Goal: Task Accomplishment & Management: Manage account settings

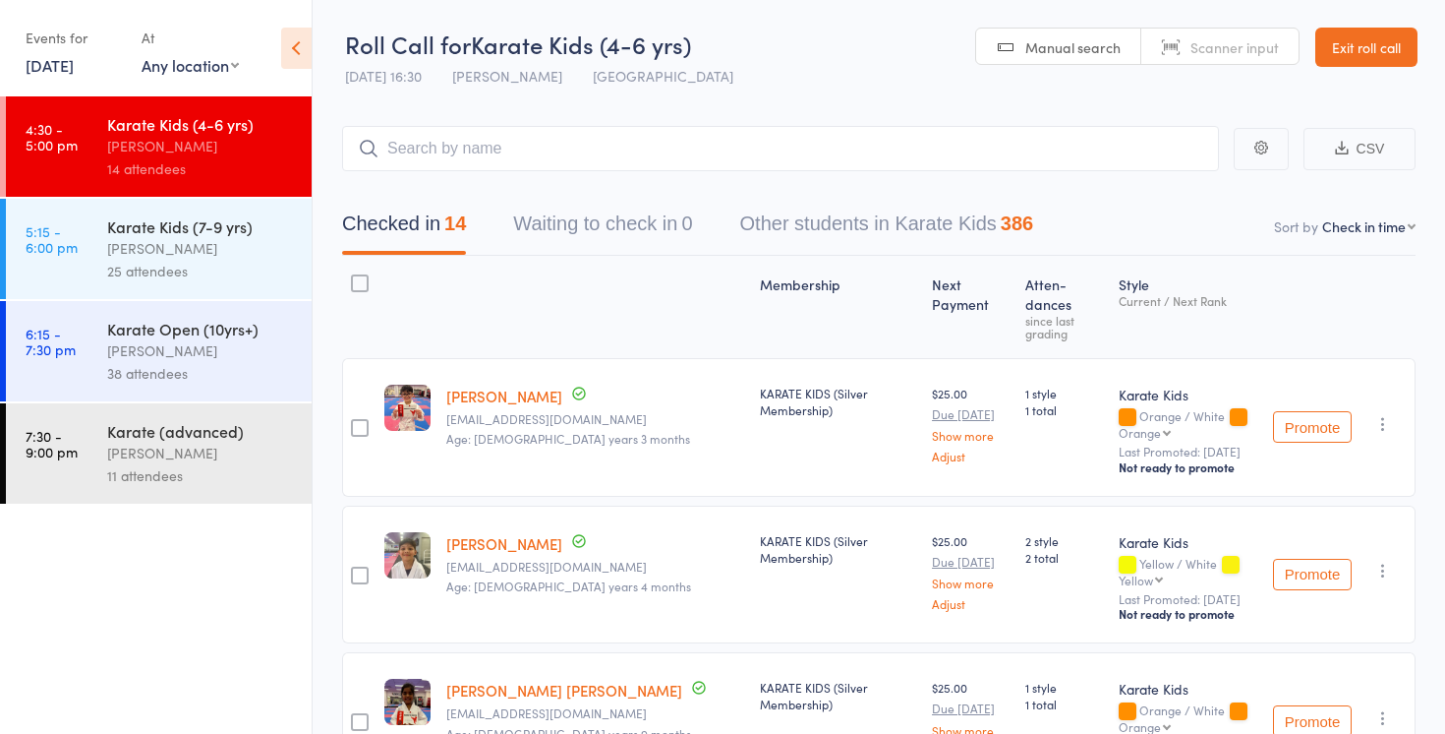
click at [1371, 33] on link "Exit roll call" at bounding box center [1367, 47] width 102 height 39
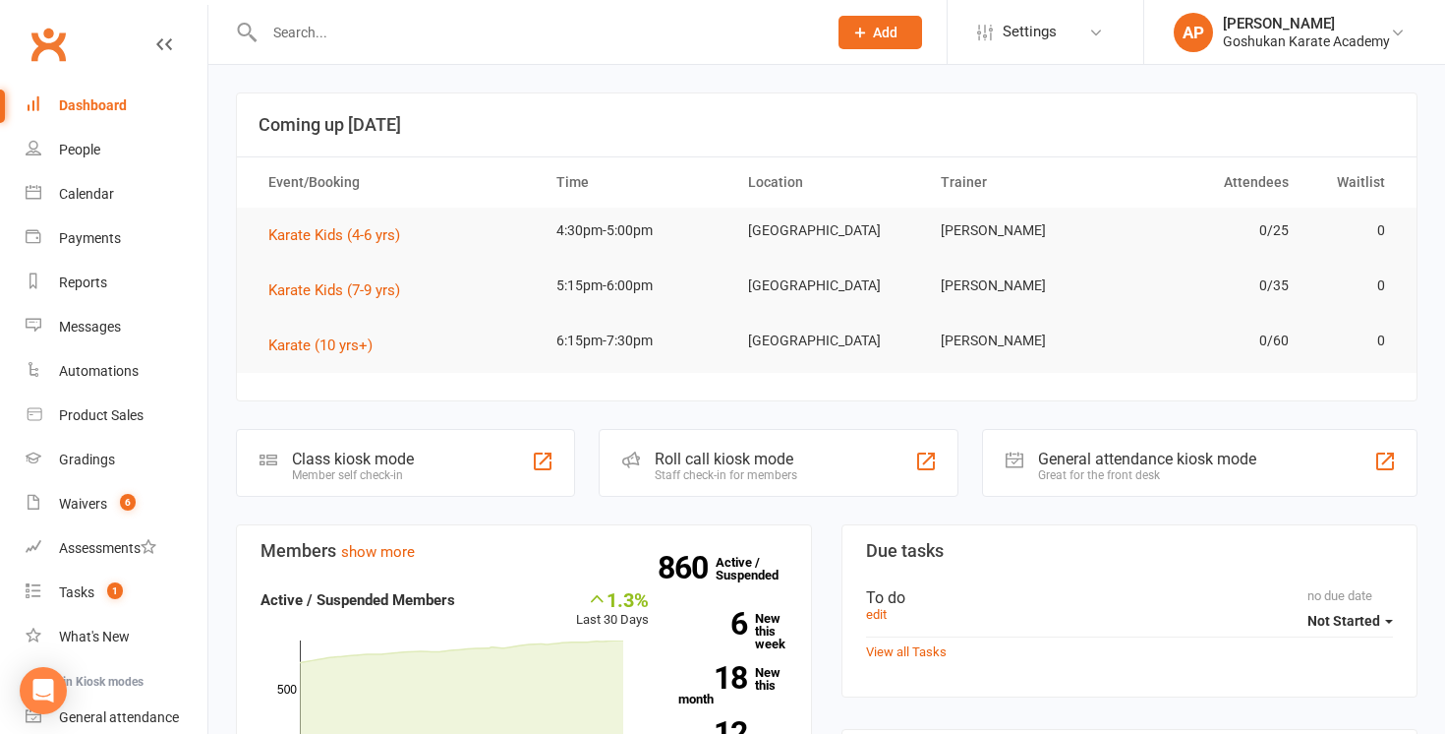
click at [461, 36] on input "text" at bounding box center [536, 33] width 555 height 28
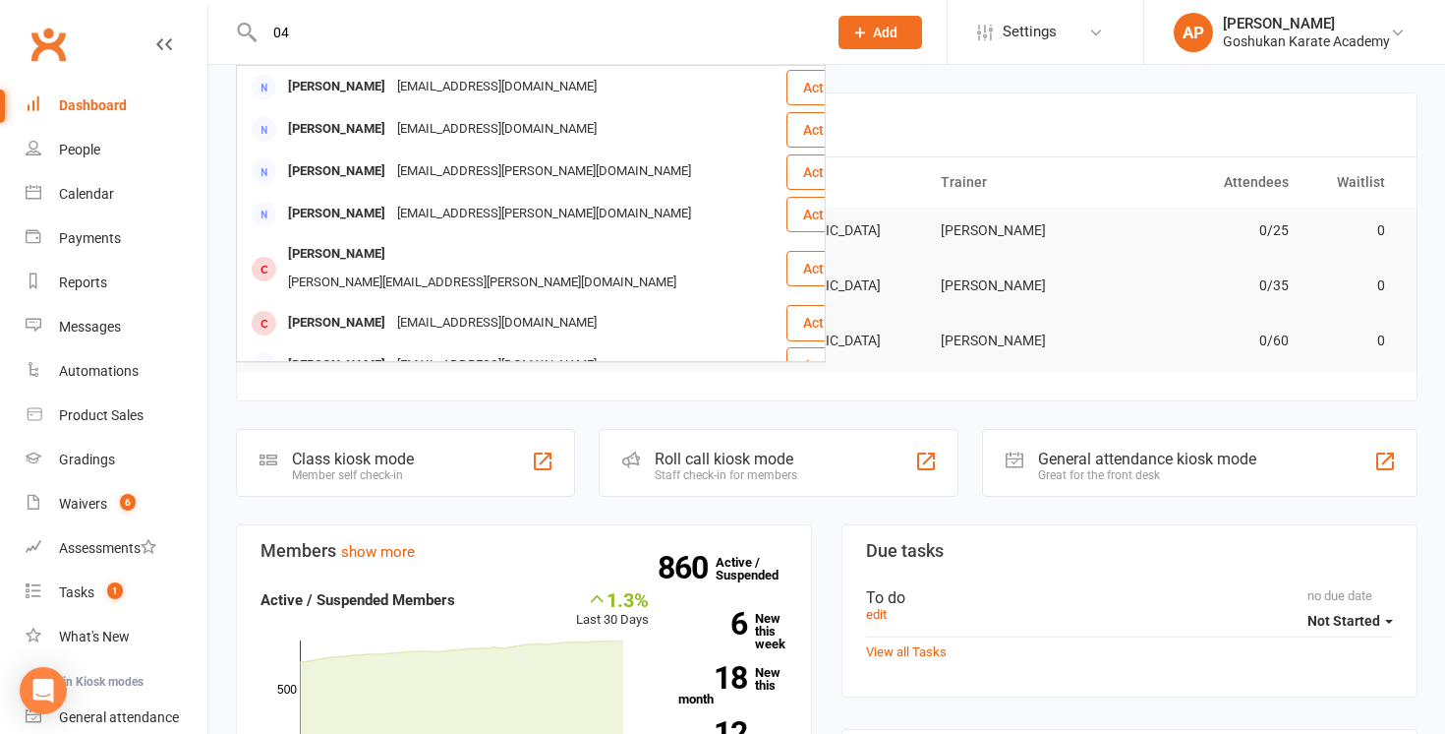
type input "0"
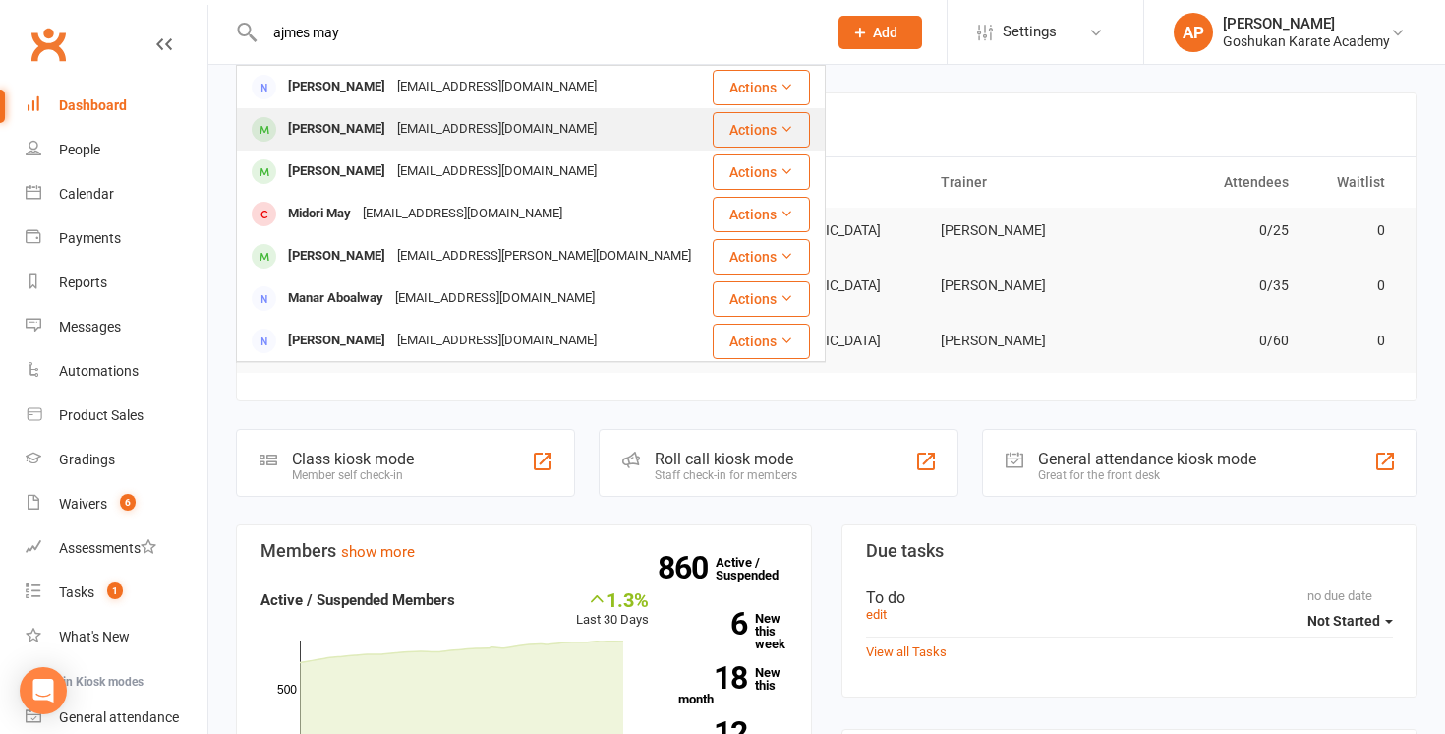
type input "ajmes may"
click at [475, 136] on div "[EMAIL_ADDRESS][DOMAIN_NAME]" at bounding box center [496, 129] width 211 height 29
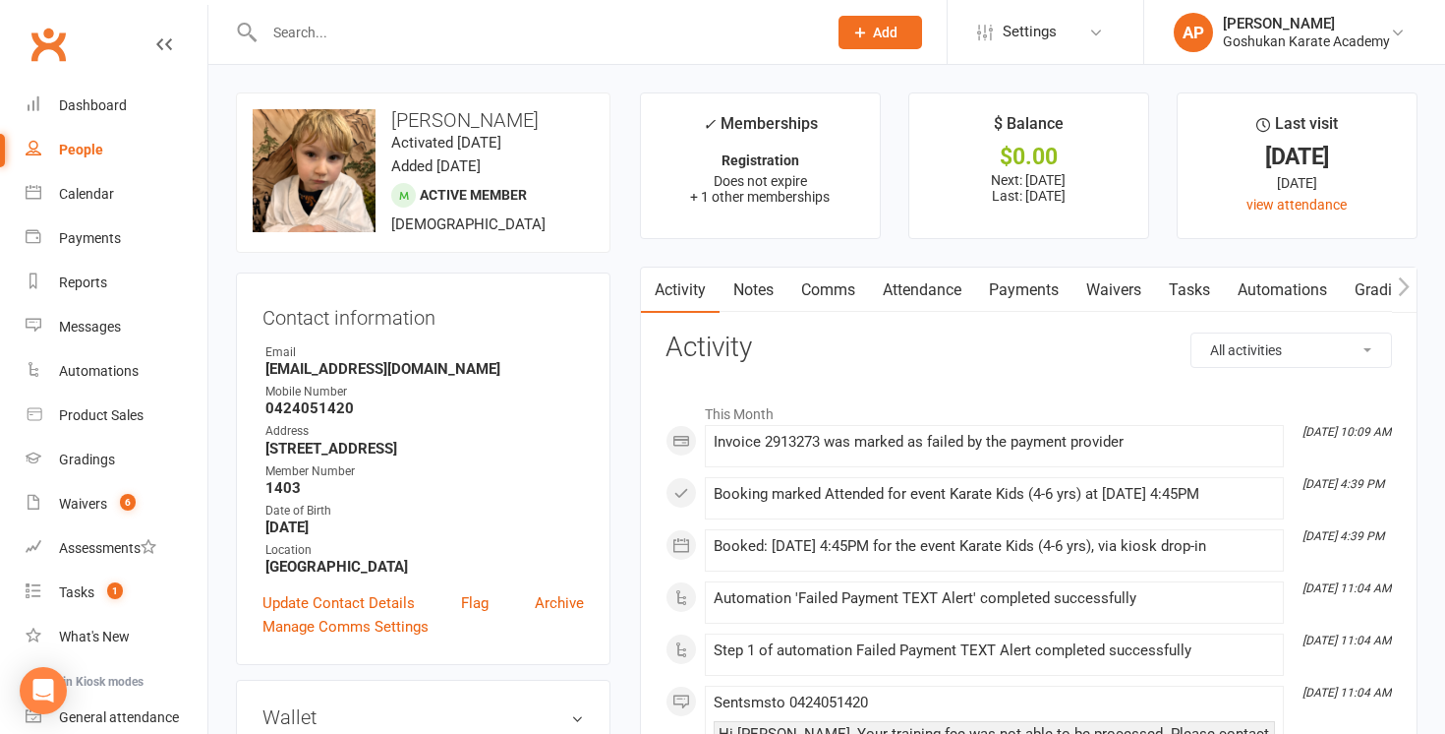
click at [1023, 283] on link "Payments" at bounding box center [1023, 289] width 97 height 45
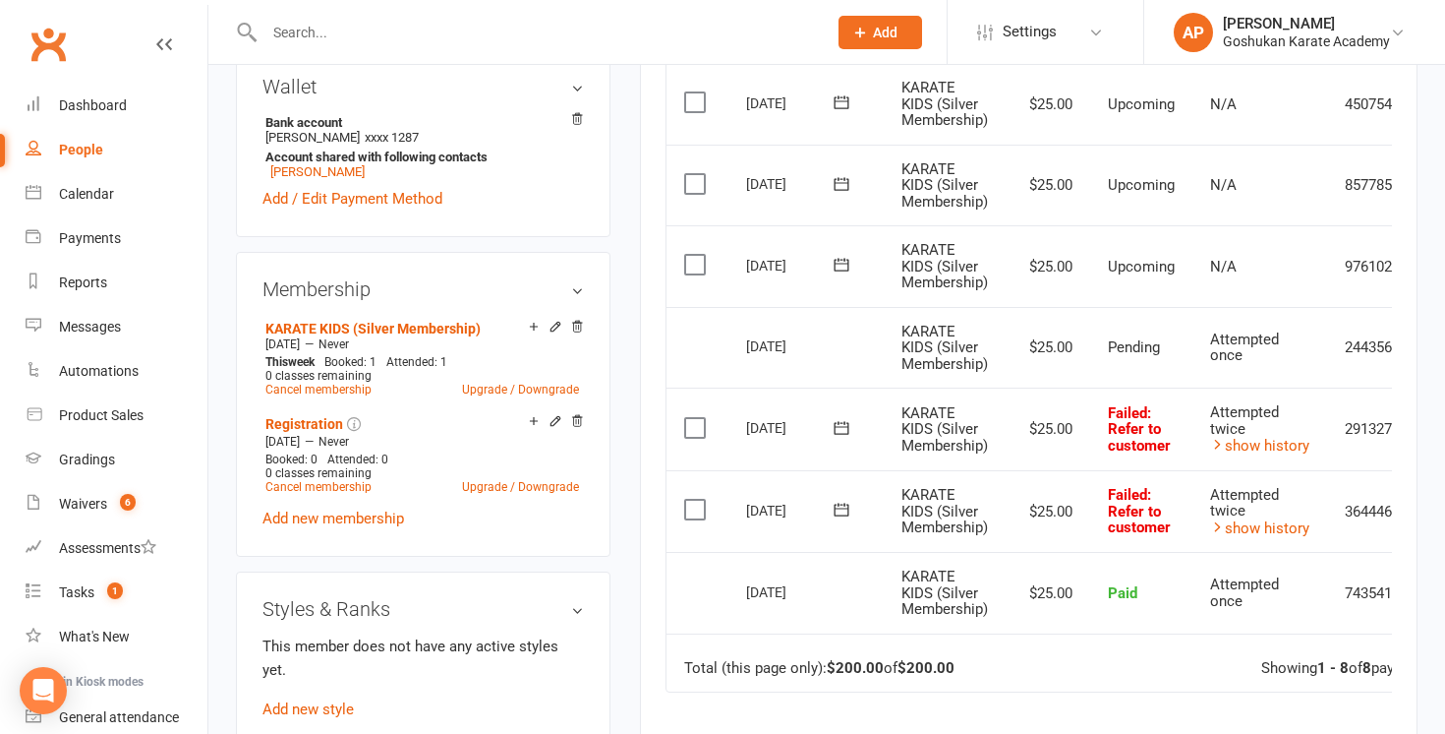
scroll to position [640, 0]
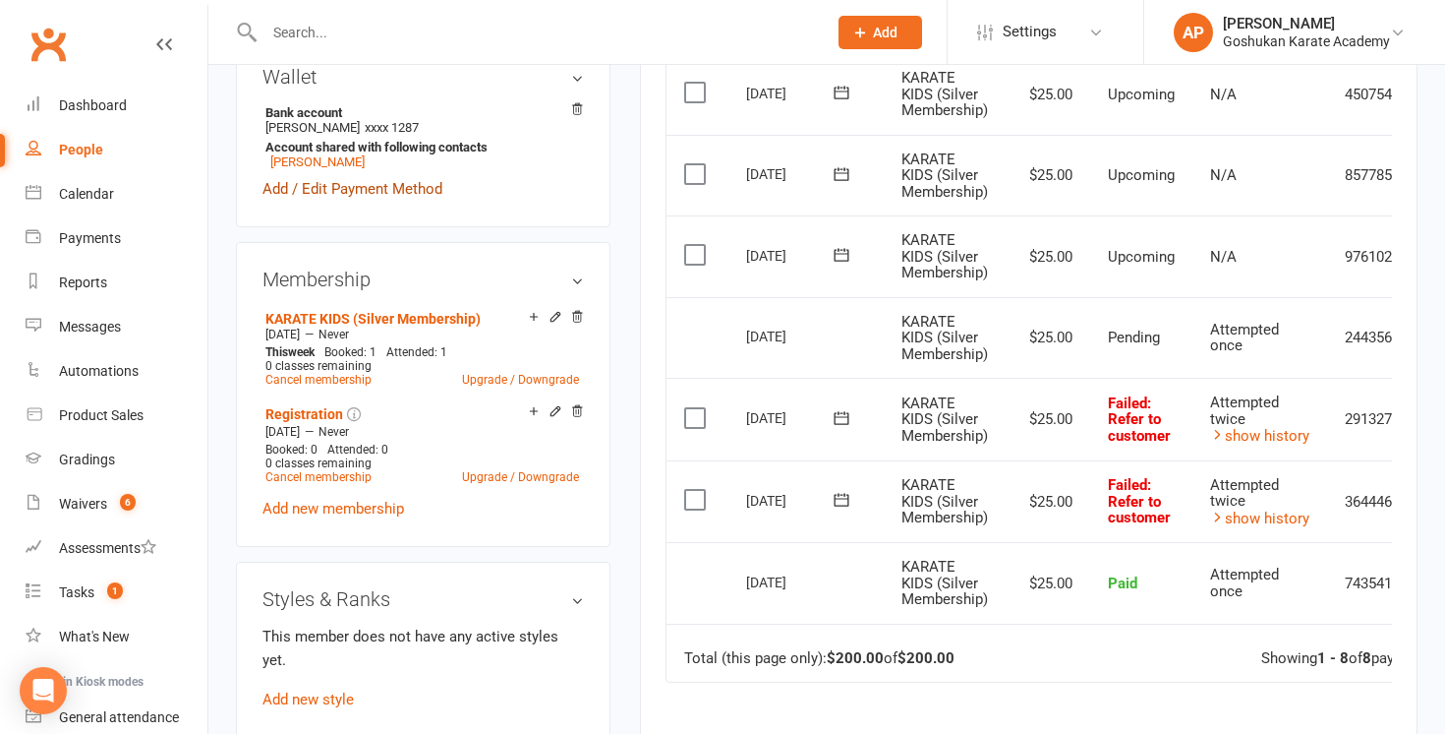
click at [425, 192] on link "Add / Edit Payment Method" at bounding box center [353, 189] width 180 height 24
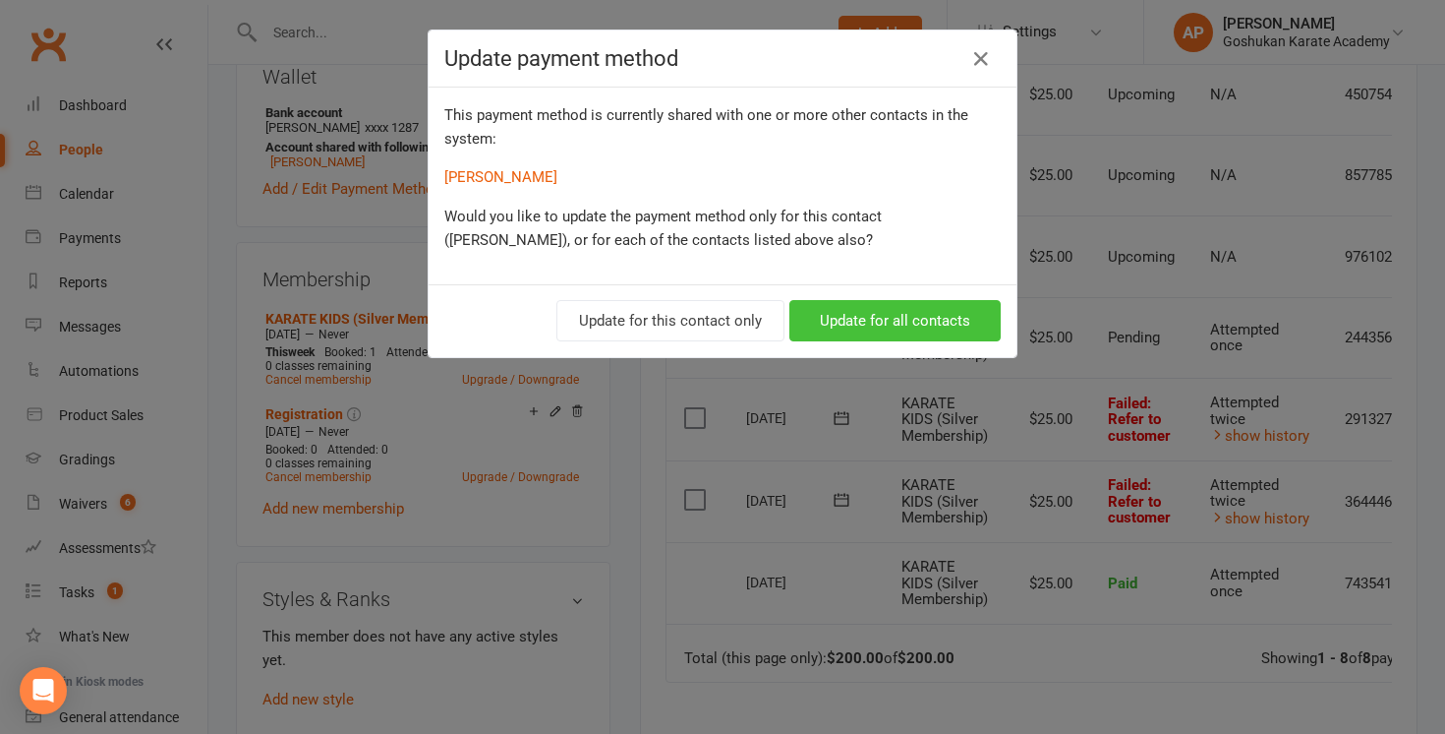
click at [910, 331] on button "Update for all contacts" at bounding box center [895, 320] width 211 height 41
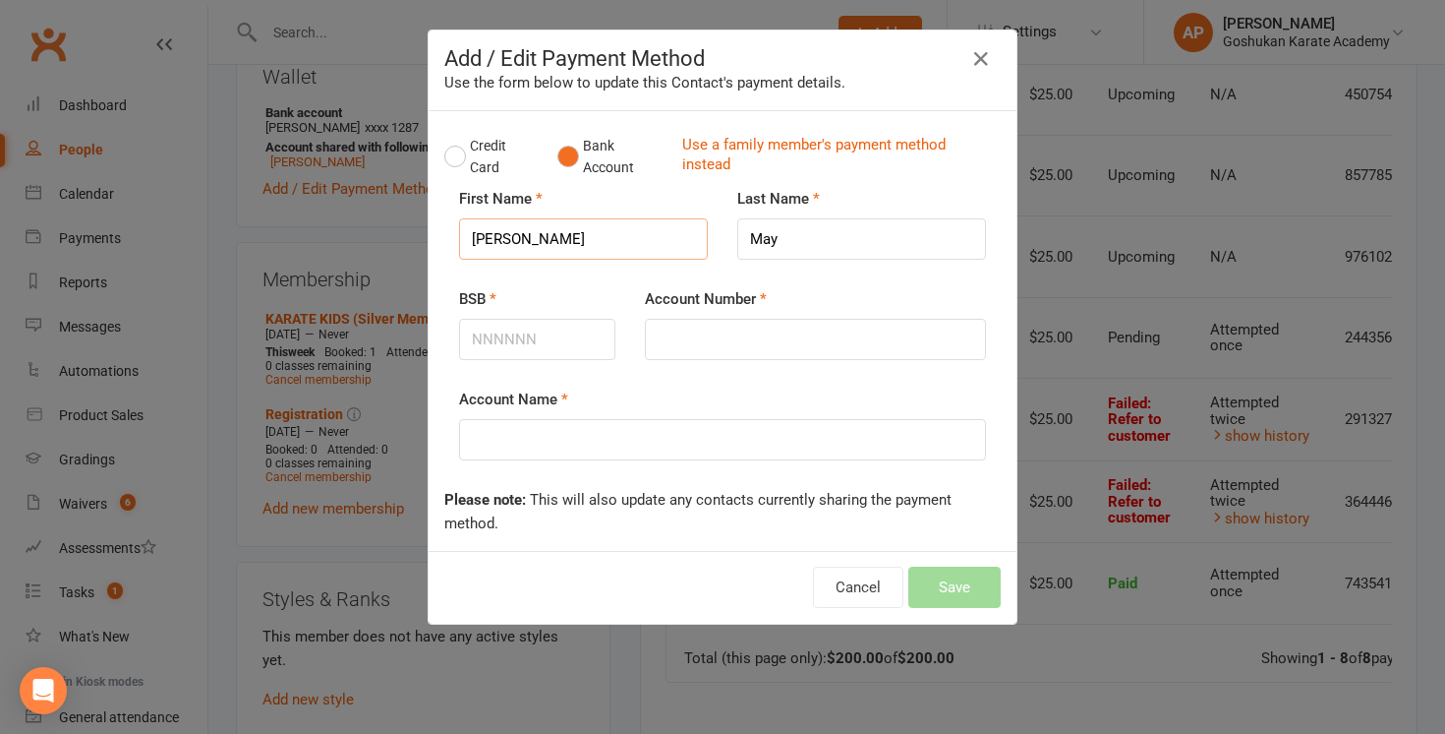
click at [663, 233] on input "[PERSON_NAME]" at bounding box center [583, 238] width 249 height 41
type input "[PERSON_NAME]"
click at [572, 339] on input "BSB" at bounding box center [537, 339] width 156 height 41
type input "082343"
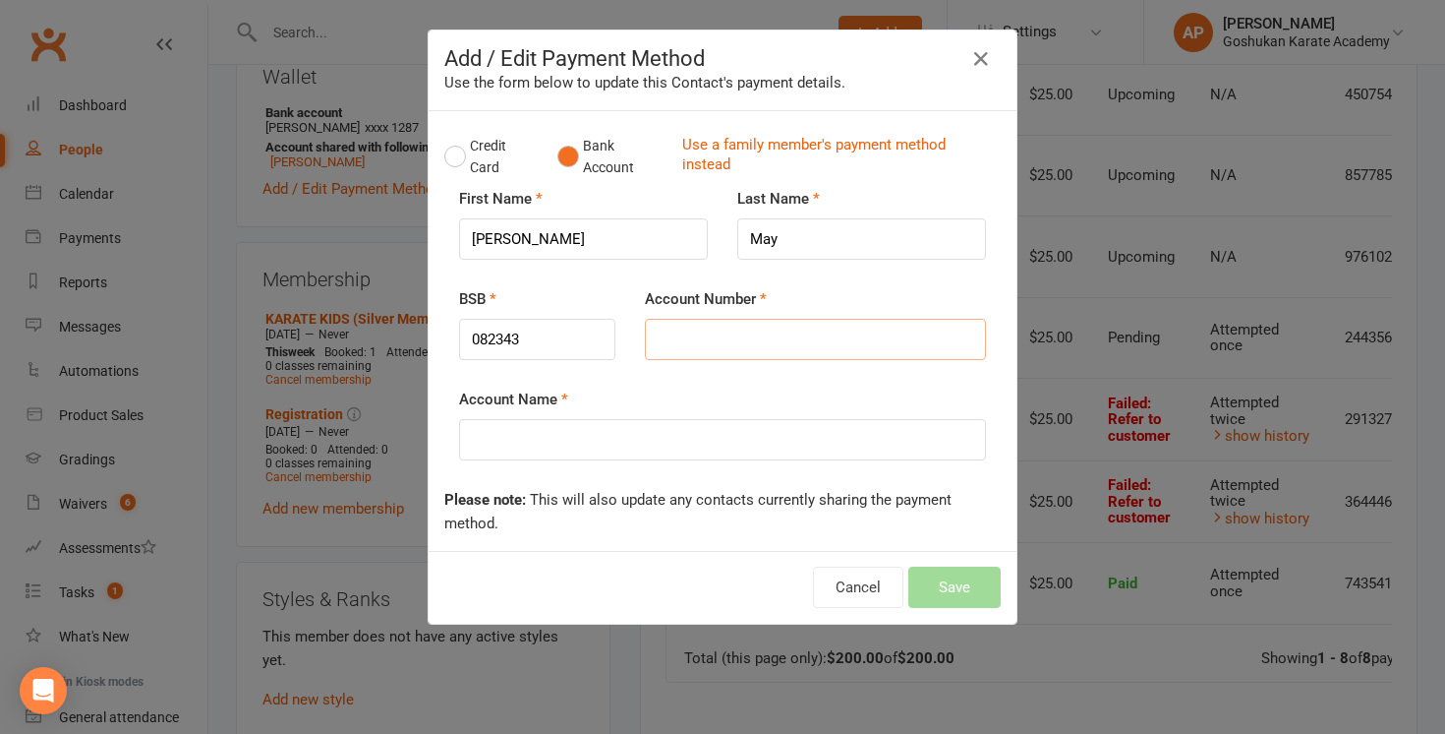
click at [699, 327] on input "Account Number" at bounding box center [815, 339] width 341 height 41
type input "763493819"
click at [746, 438] on input "Account Name" at bounding box center [722, 439] width 527 height 41
type input "[PERSON_NAME]"
click at [950, 579] on button "Save" at bounding box center [955, 586] width 92 height 41
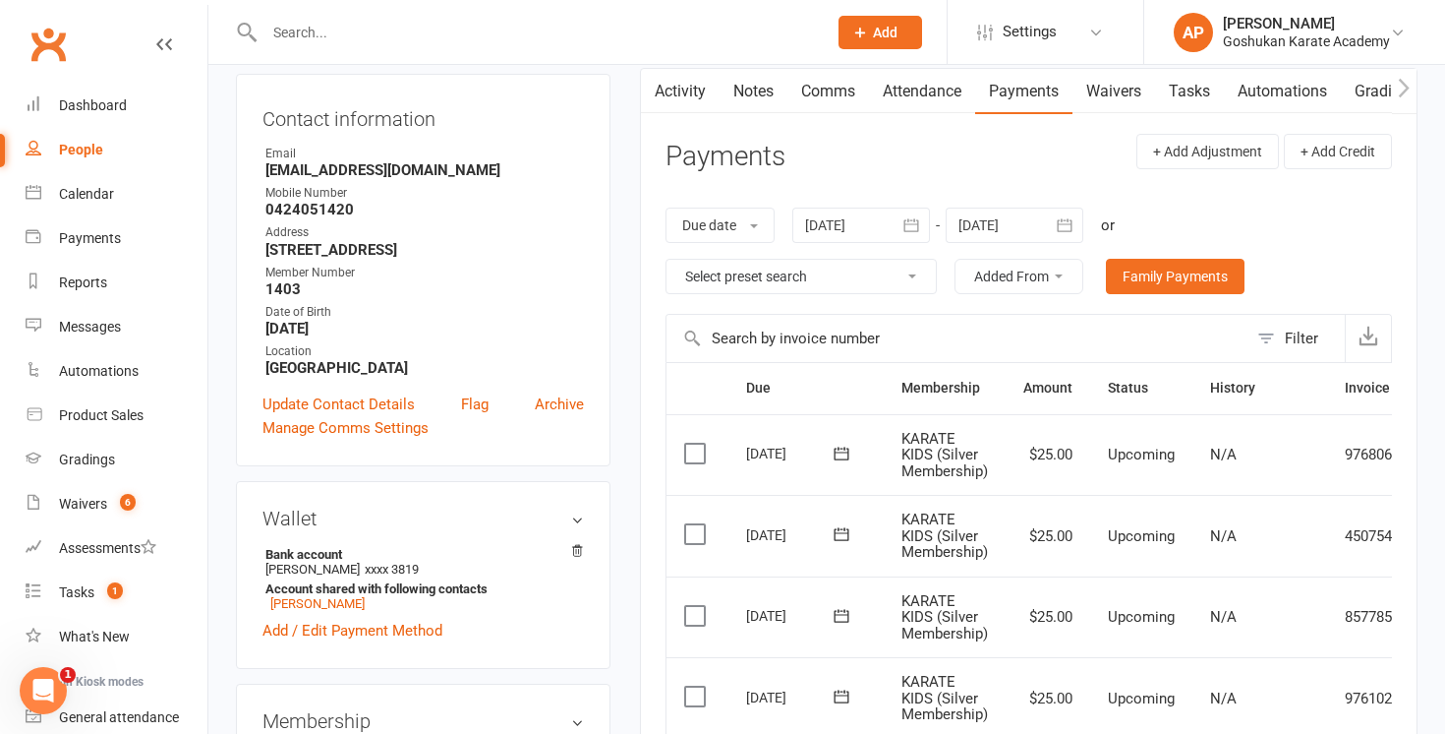
scroll to position [191, 0]
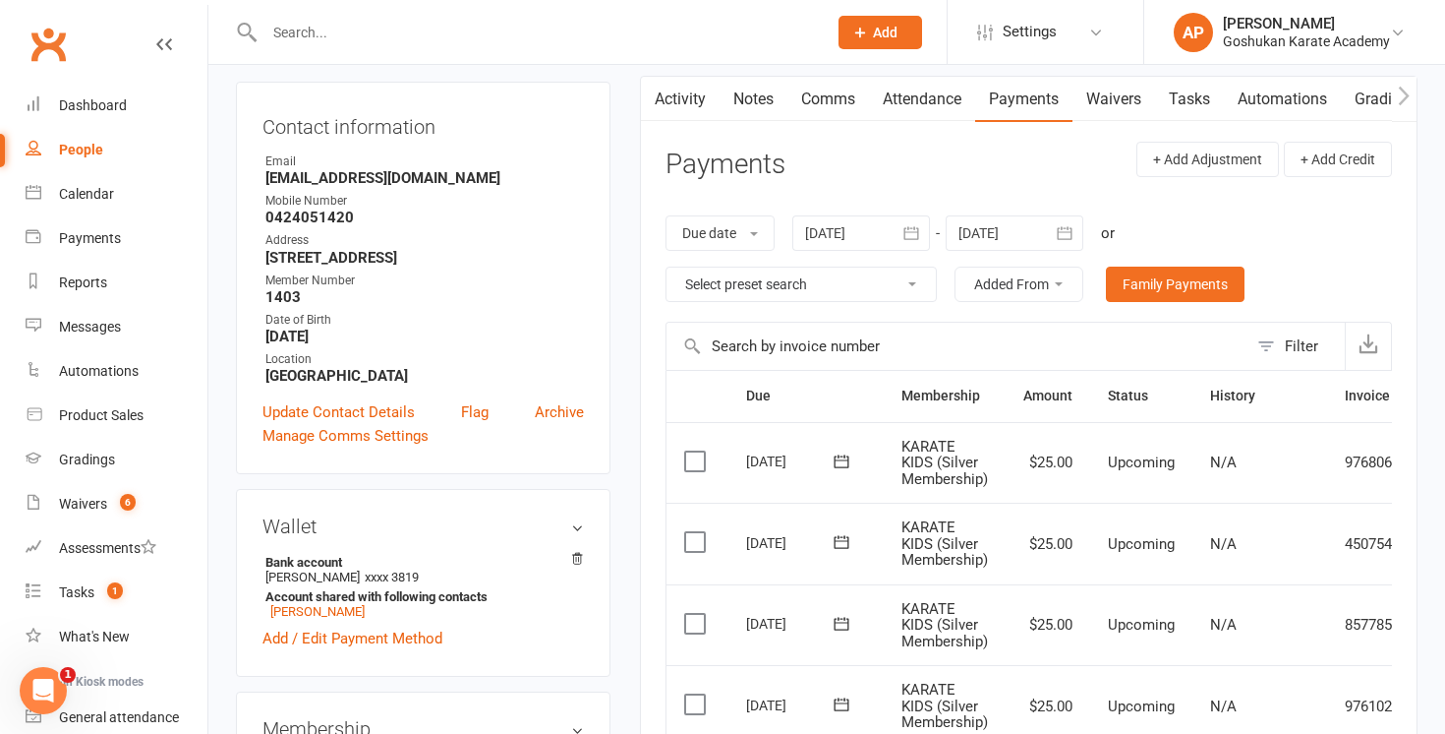
click at [911, 239] on icon "button" at bounding box center [912, 232] width 15 height 13
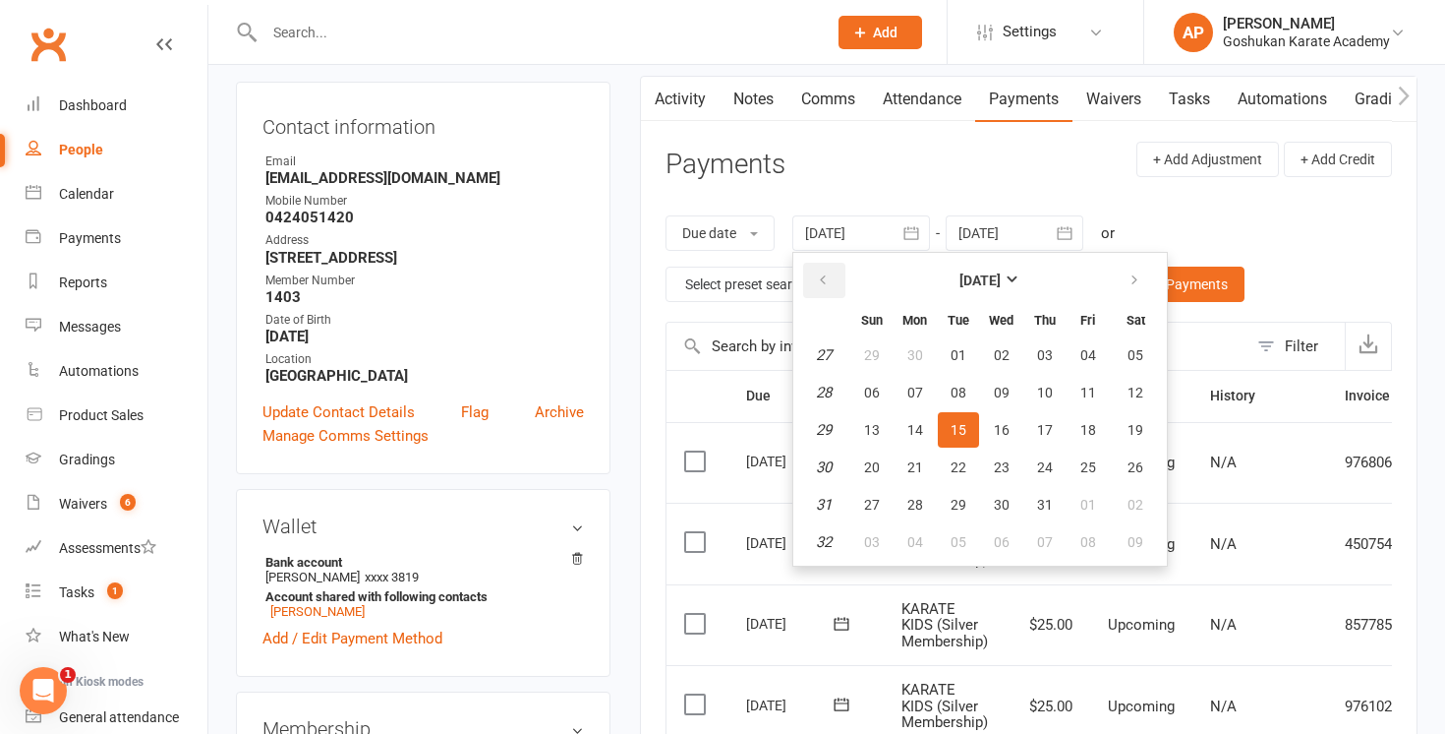
click at [814, 279] on button "button" at bounding box center [824, 280] width 42 height 35
click at [995, 391] on button "07" at bounding box center [1001, 392] width 41 height 35
type input "[DATE]"
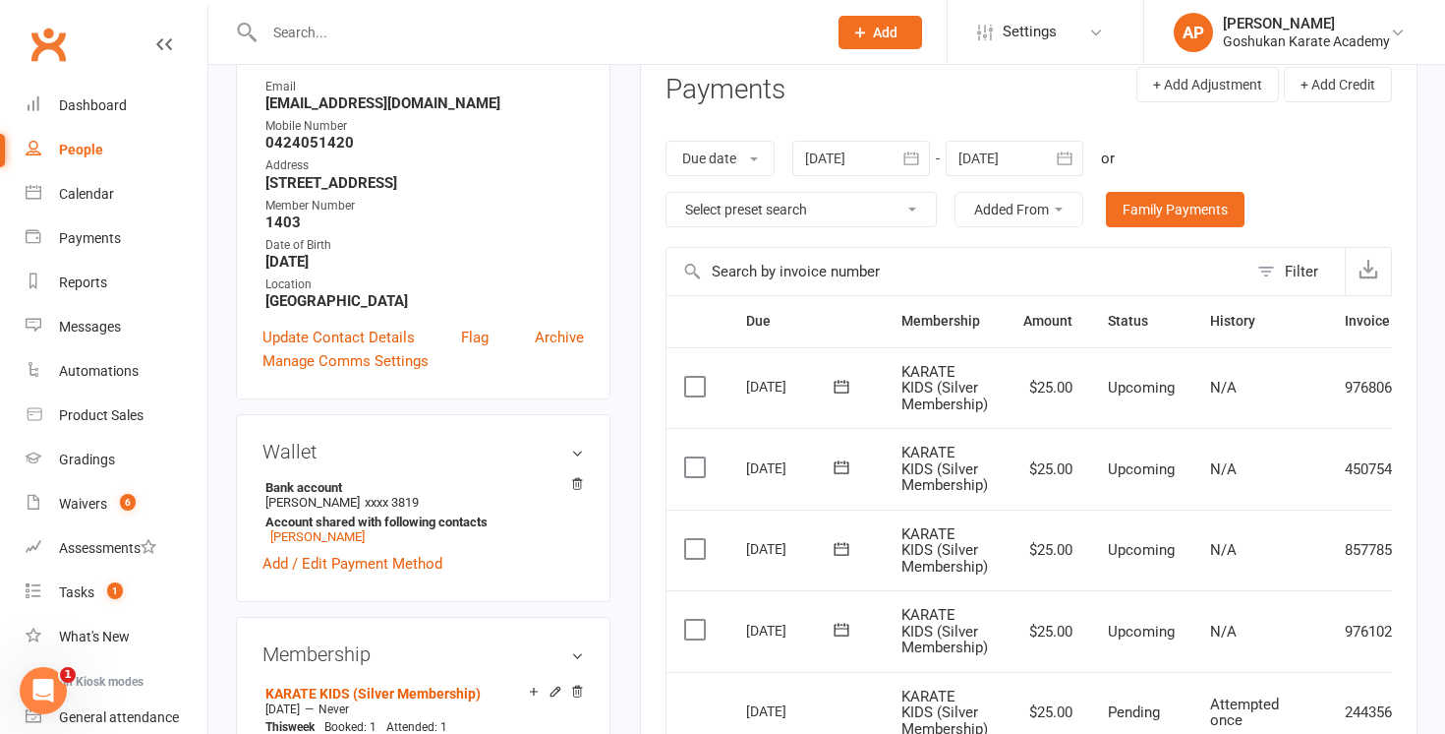
scroll to position [117, 0]
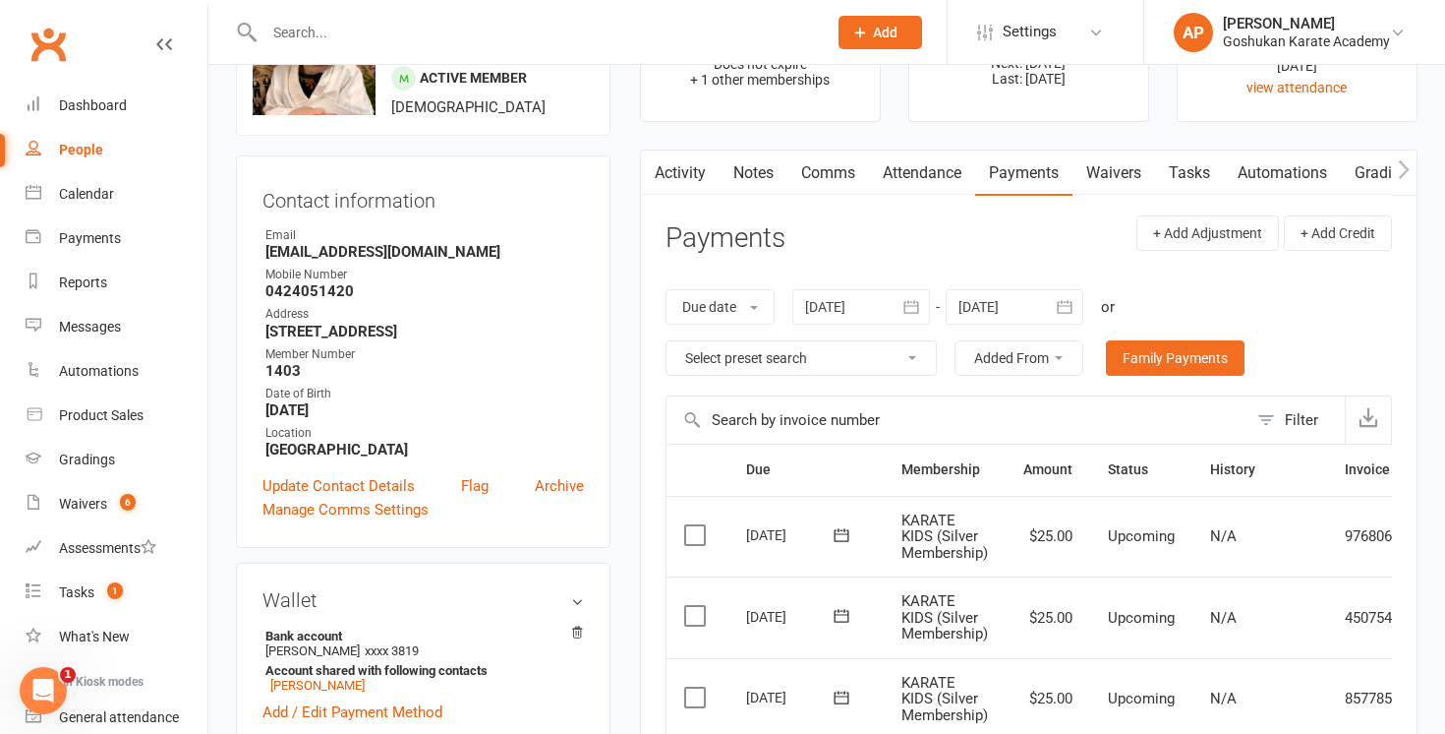
click at [704, 162] on link "Activity" at bounding box center [680, 172] width 79 height 45
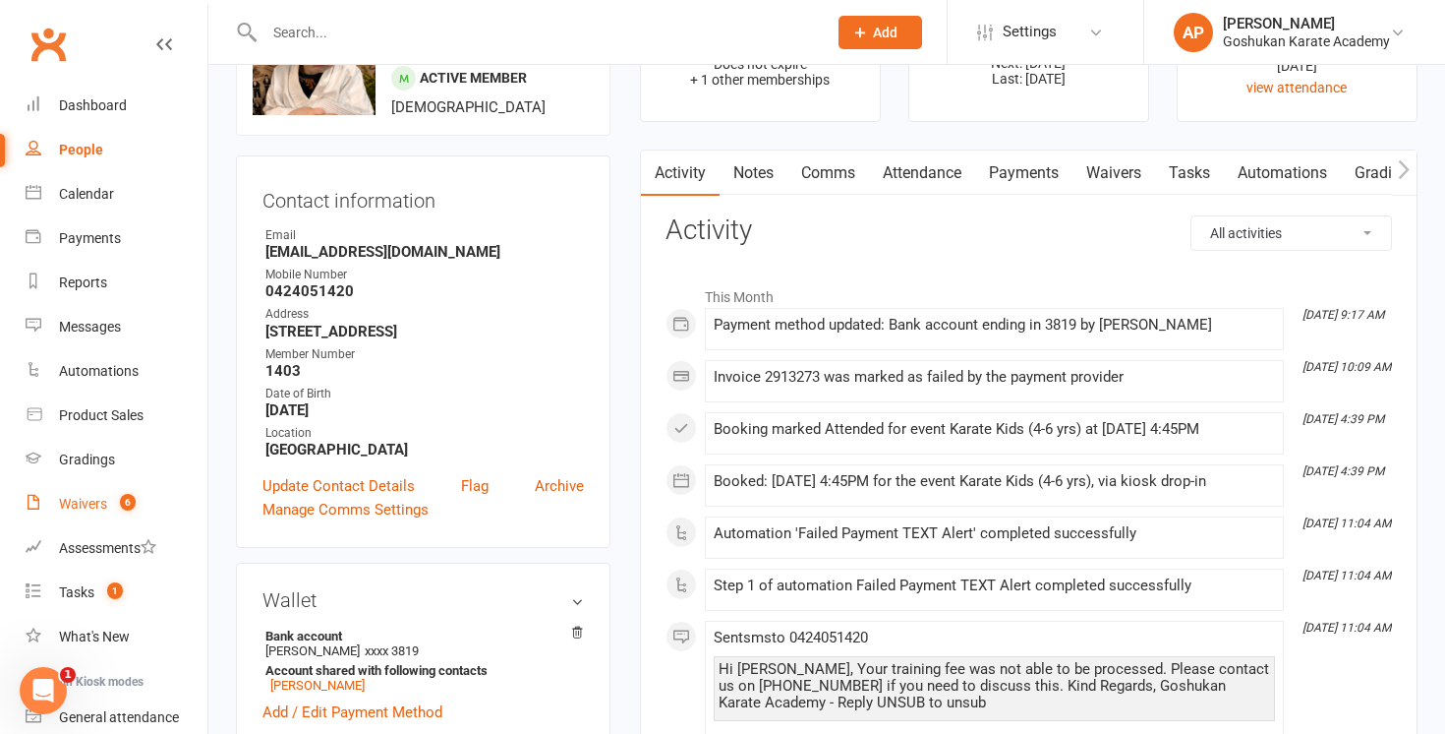
click at [102, 512] on link "Waivers 6" at bounding box center [117, 504] width 182 height 44
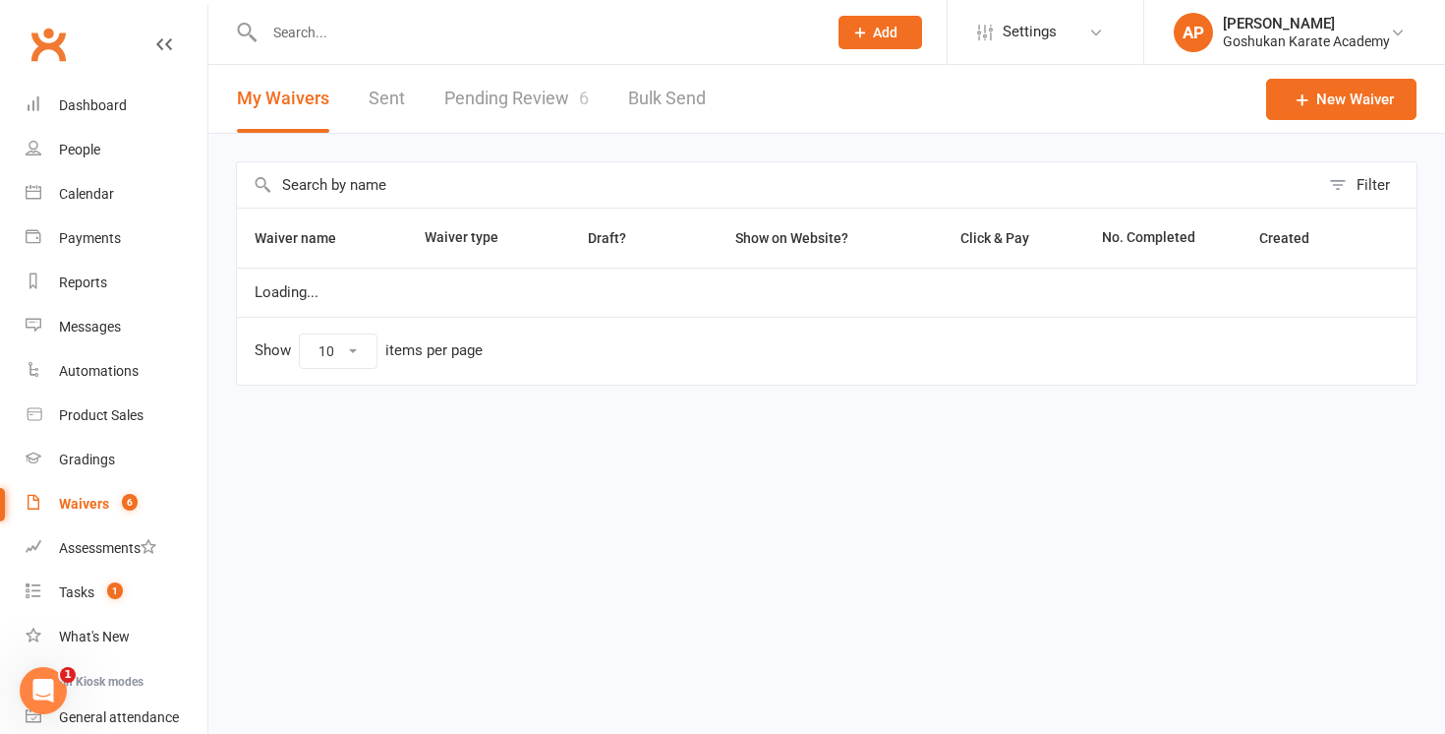
click at [552, 99] on link "Pending Review 6" at bounding box center [516, 99] width 145 height 68
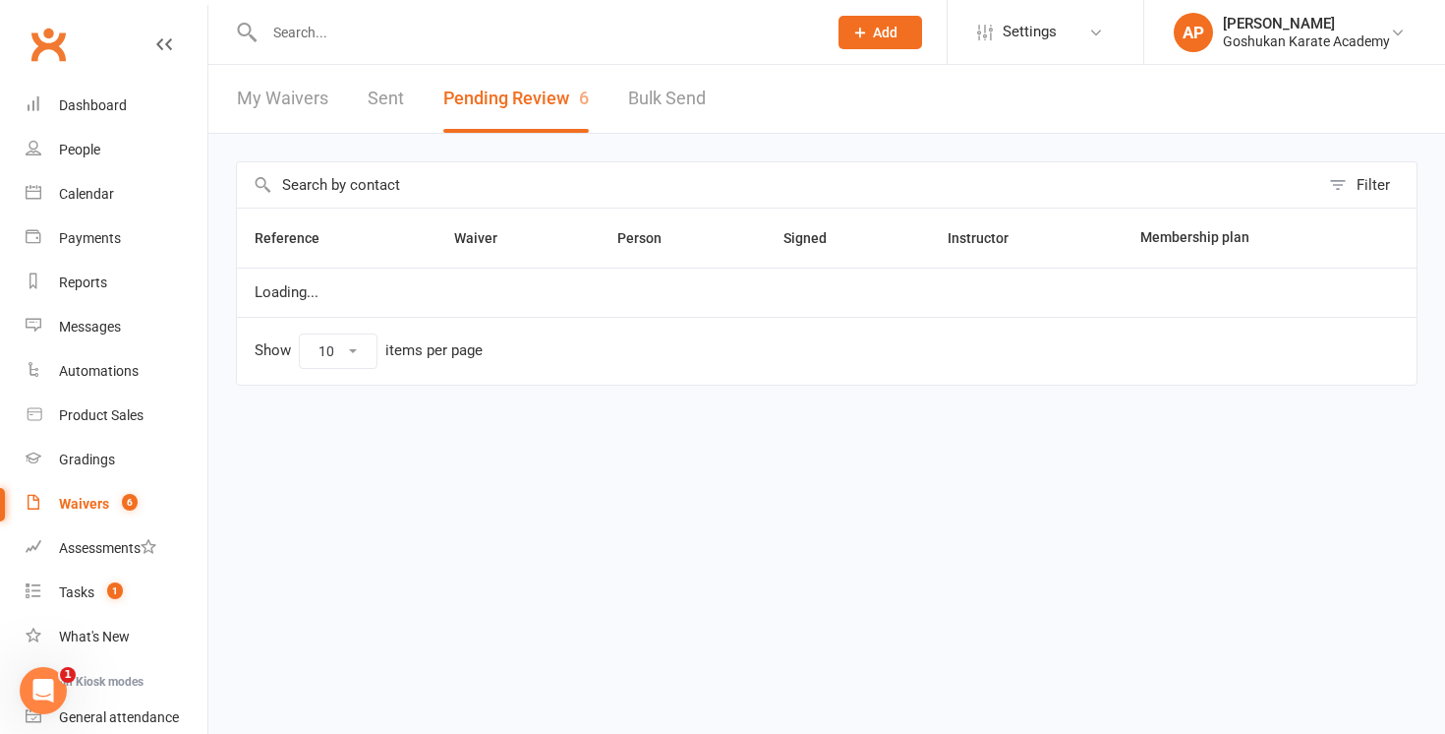
select select "50"
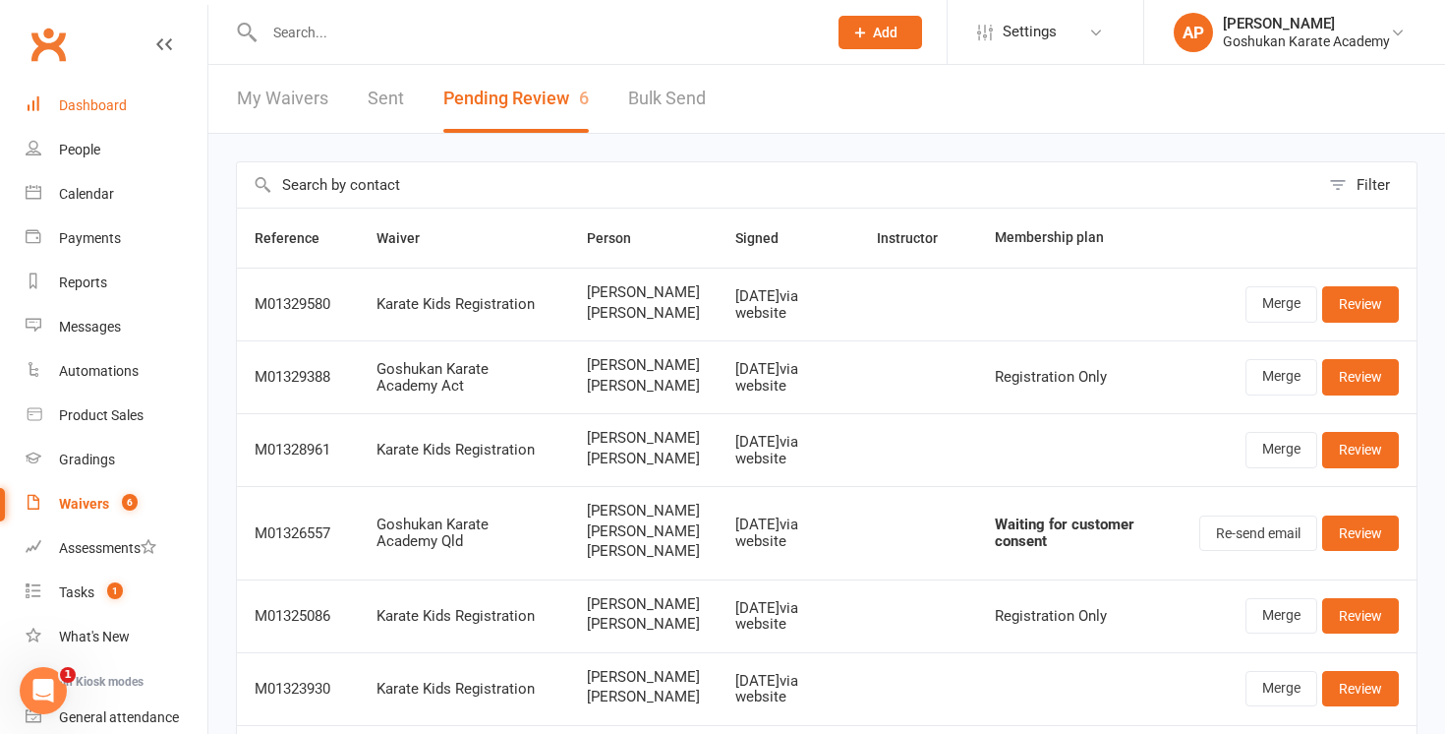
click at [136, 106] on link "Dashboard" at bounding box center [117, 106] width 182 height 44
